Goal: Task Accomplishment & Management: Use online tool/utility

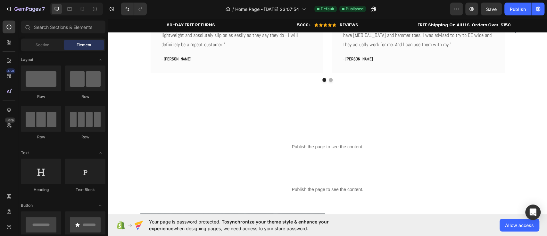
scroll to position [1449, 0]
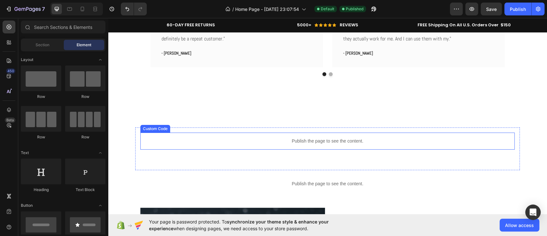
click at [325, 146] on div "Publish the page to see the content." at bounding box center [327, 140] width 374 height 17
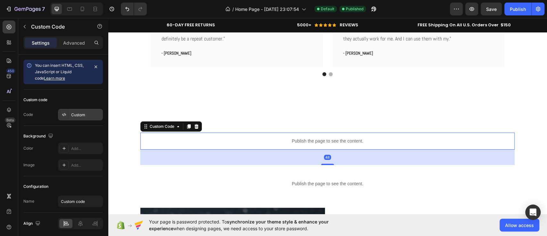
click at [84, 117] on div "Custom" at bounding box center [86, 115] width 30 height 6
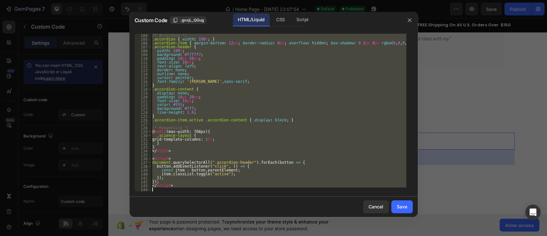
scroll to position [396, 0]
drag, startPoint x: 151, startPoint y: 35, endPoint x: 260, endPoint y: 255, distance: 245.9
click at [260, 48] on html "7 Version history / Home Page - [DATE] 23:07:54 Default Published Preview Save …" at bounding box center [273, 24] width 547 height 48
type textarea "</script>"
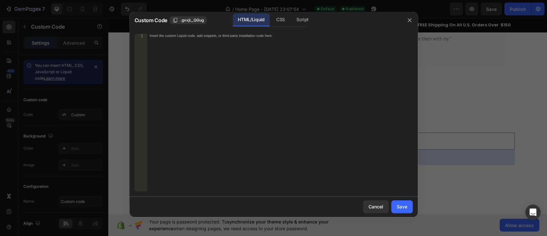
click at [175, 39] on div "Insert the custom Liquid code, add snippets, or third-party installation code h…" at bounding box center [280, 116] width 266 height 165
paste textarea "</script>"
type textarea "</script>"
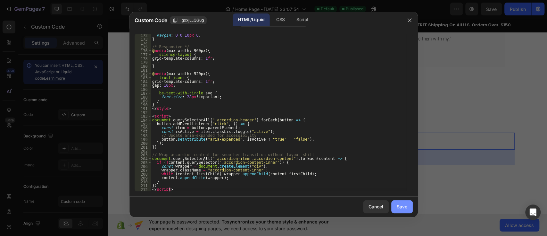
click at [408, 204] on button "Save" at bounding box center [401, 206] width 21 height 13
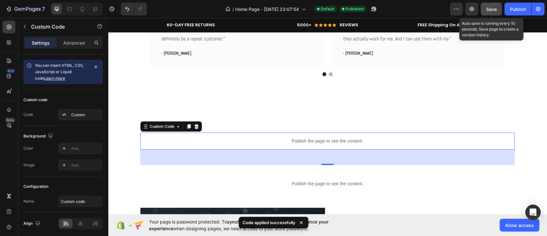
click at [490, 3] on button "Save" at bounding box center [491, 9] width 21 height 13
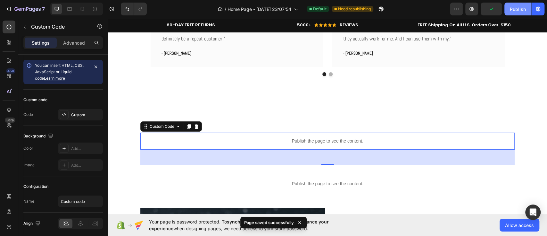
click at [513, 9] on div "Publish" at bounding box center [518, 9] width 16 height 7
